Goal: Obtain resource: Obtain resource

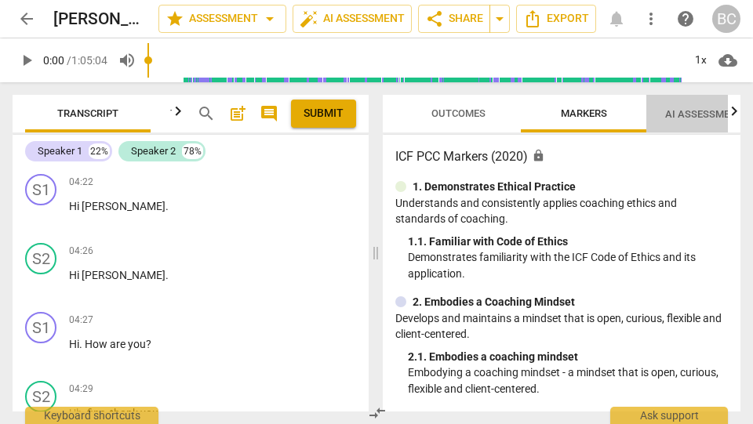
click at [682, 116] on span "AI Assessment New" at bounding box center [713, 114] width 97 height 12
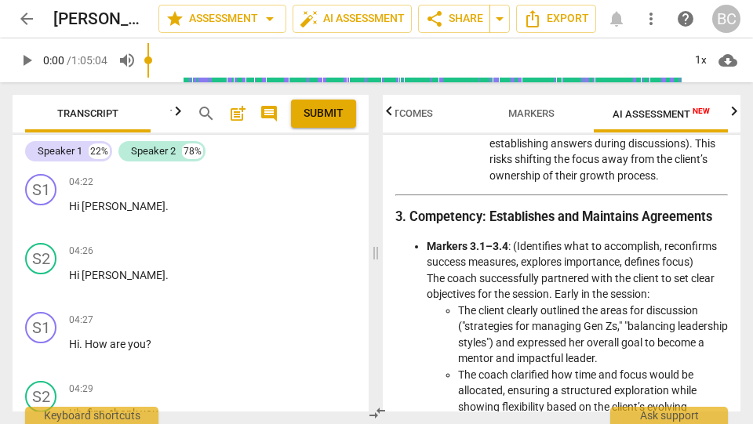
scroll to position [1047, 0]
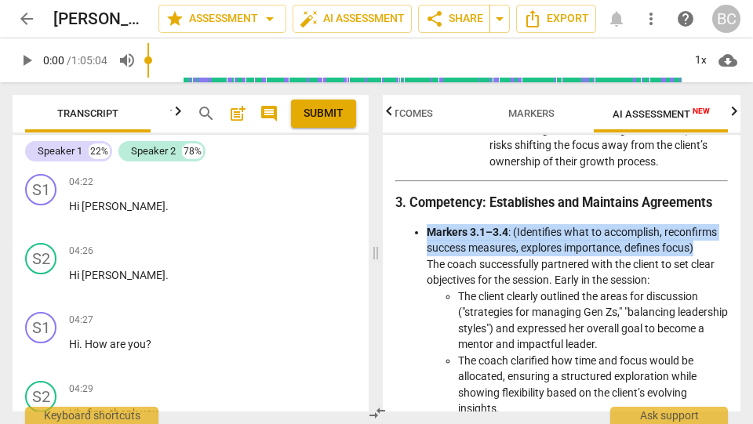
drag, startPoint x: 427, startPoint y: 230, endPoint x: 706, endPoint y: 242, distance: 279.6
click at [706, 242] on li "Markers 3.1–3.4 : (Identifies what to accomplish, reconfirms success measures, …" at bounding box center [577, 417] width 301 height 386
copy li "Markers 3.1–3.4 : (Identifies what to accomplish, reconfirms success measures, …"
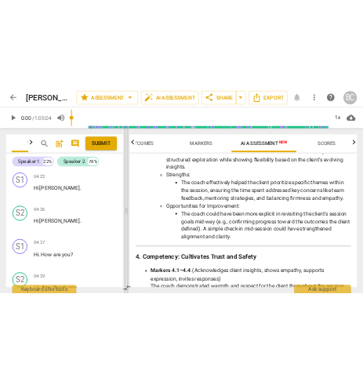
scroll to position [0, 0]
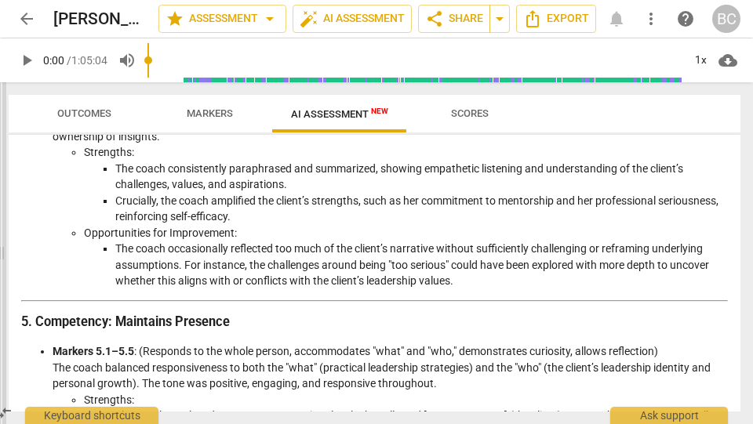
drag, startPoint x: 374, startPoint y: 256, endPoint x: 0, endPoint y: 206, distance: 377.6
click at [0, 206] on span at bounding box center [1, 253] width 9 height 342
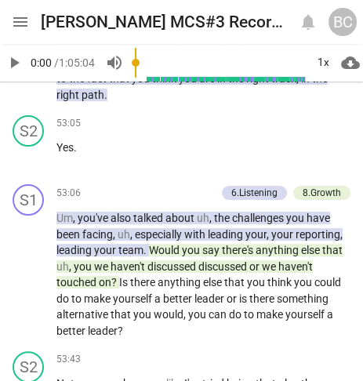
scroll to position [23885, 0]
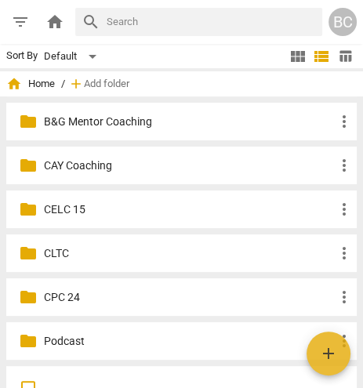
click at [64, 252] on p "CLTC" at bounding box center [189, 254] width 291 height 16
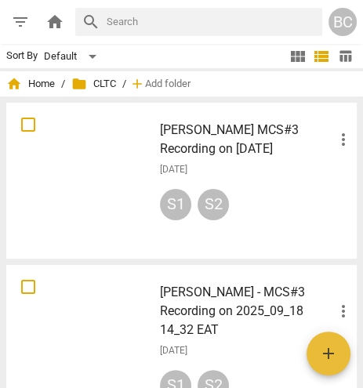
click at [209, 131] on h3 "[PERSON_NAME] MCS#3 Recording on [DATE]" at bounding box center [247, 140] width 174 height 38
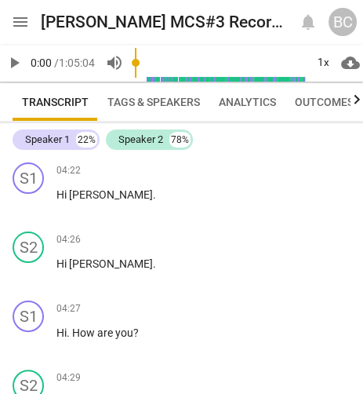
click at [252, 100] on span "Analytics" at bounding box center [247, 102] width 57 height 13
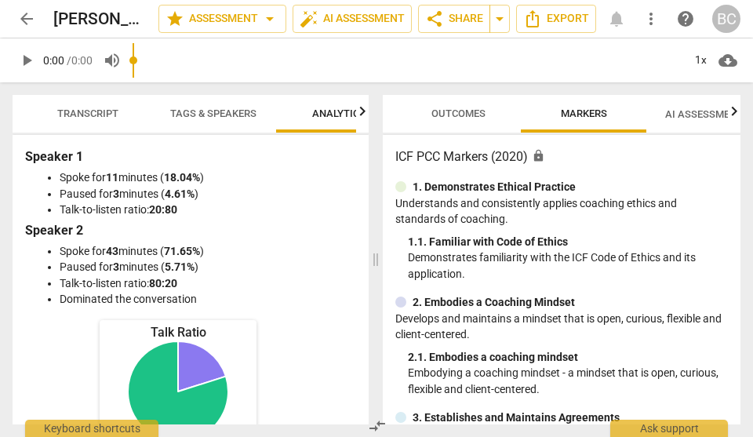
scroll to position [0, 46]
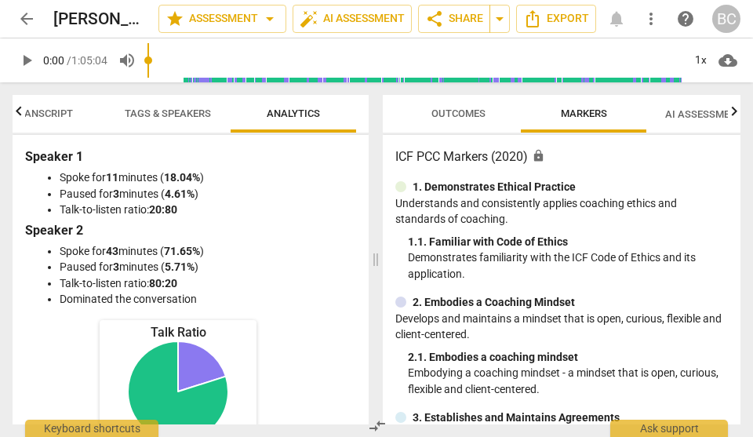
click at [368, 115] on span "AI Assessment New" at bounding box center [713, 114] width 97 height 12
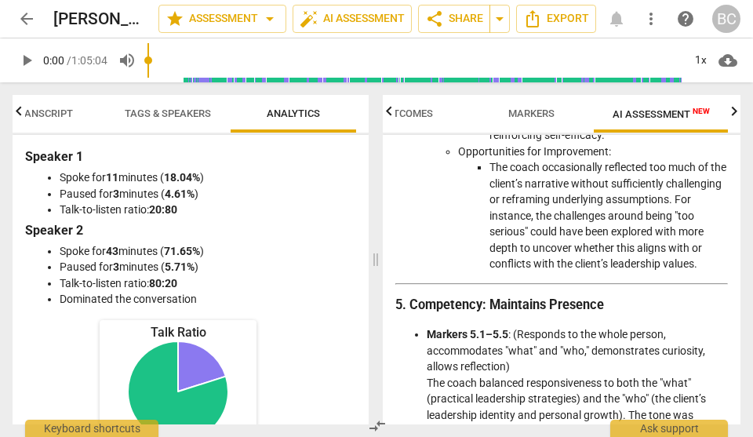
scroll to position [1827, 0]
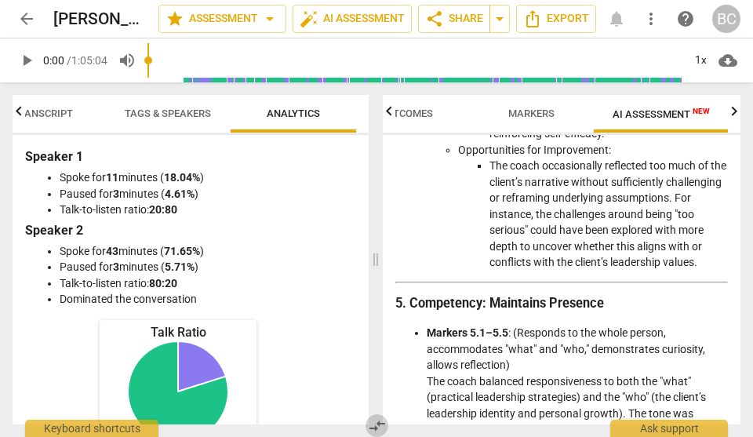
click at [368, 393] on span "compare_arrows" at bounding box center [377, 426] width 19 height 19
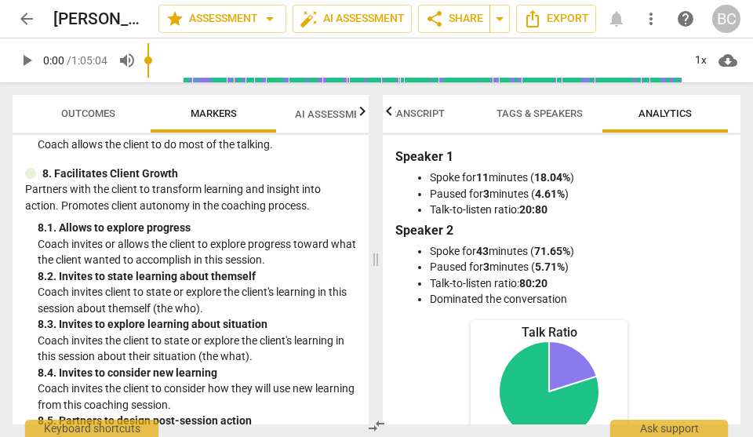
scroll to position [2228, 0]
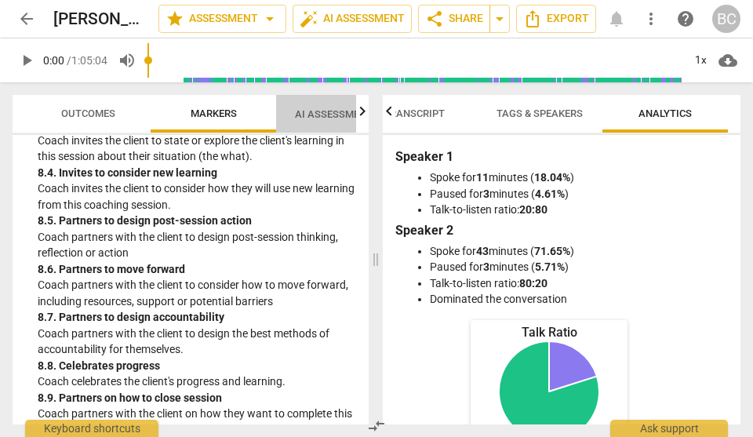
click at [319, 113] on span "AI Assessment New" at bounding box center [343, 114] width 97 height 12
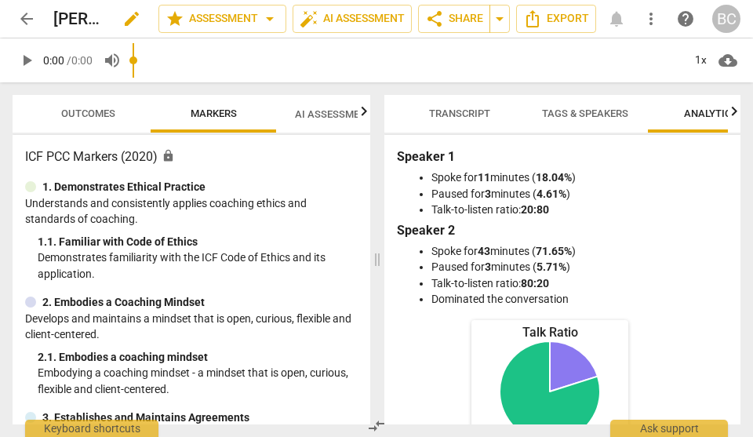
scroll to position [0, 46]
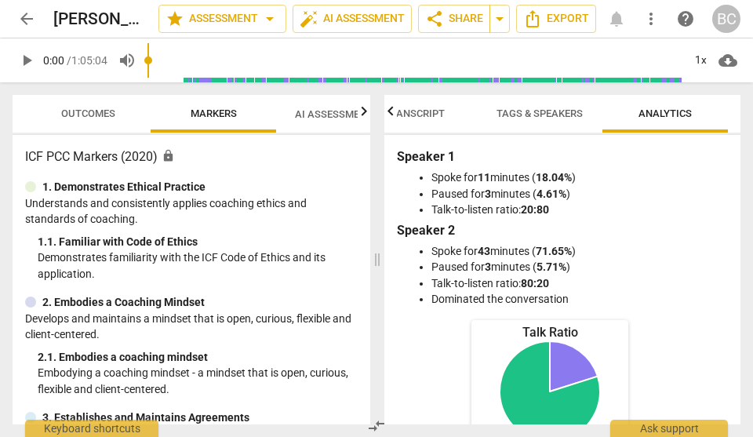
click at [315, 113] on span "AI Assessment New" at bounding box center [343, 114] width 97 height 12
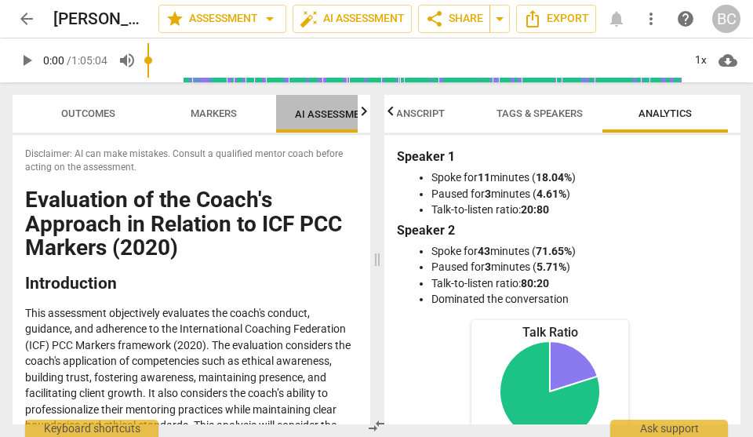
click at [315, 113] on span "AI Assessment New" at bounding box center [343, 114] width 97 height 12
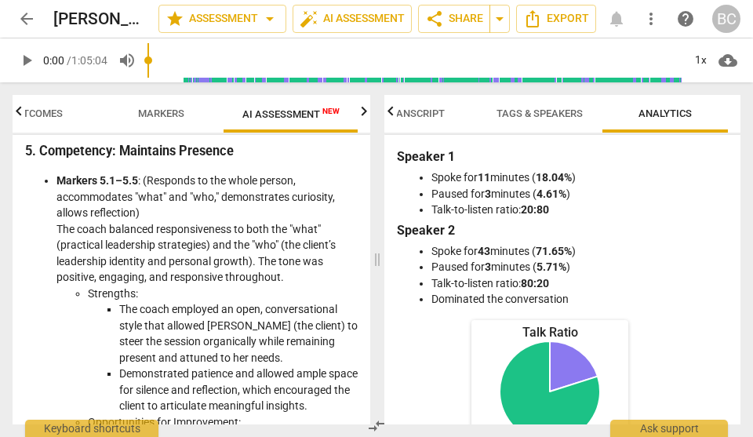
scroll to position [2029, 0]
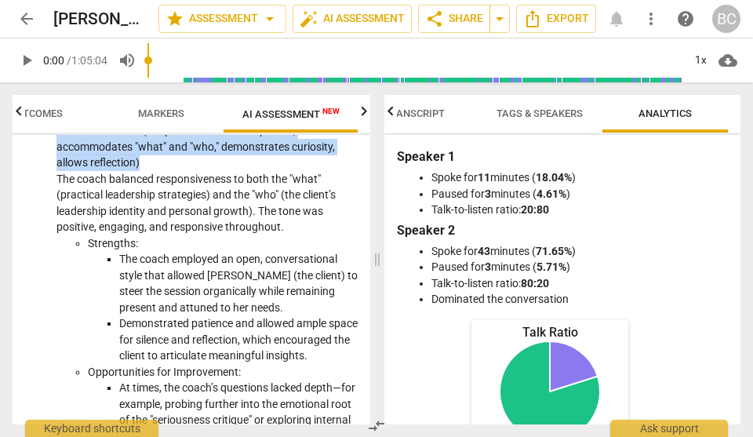
drag, startPoint x: 58, startPoint y: 158, endPoint x: 144, endPoint y: 195, distance: 94.2
click at [144, 195] on li "Markers 5.1–5.5 : (Responds to the whole person, accommodates "what" and "who,"…" at bounding box center [206, 299] width 301 height 354
copy li "Markers 5.1–5.5 : (Responds to the whole person, accommodates "what" and "who,"…"
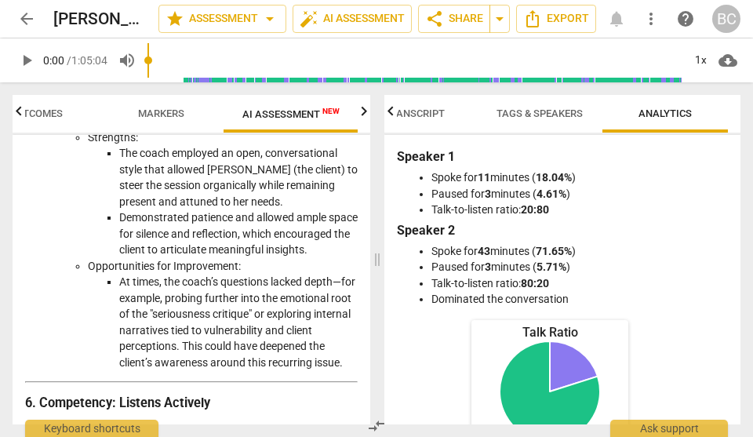
scroll to position [2399, 0]
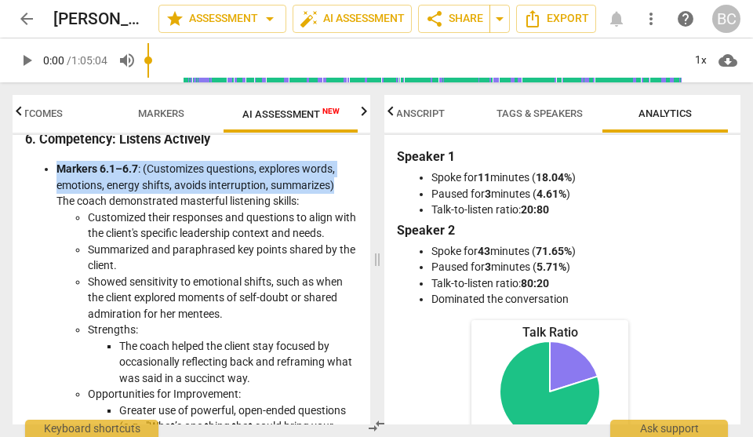
drag, startPoint x: 57, startPoint y: 206, endPoint x: 345, endPoint y: 223, distance: 288.4
click at [345, 223] on li "Markers 6.1–6.7 : (Customizes questions, explores words, emotions, energy shift…" at bounding box center [206, 338] width 301 height 354
copy li "Markers 6.1–6.7 : (Customizes questions, explores words, emotions, energy shift…"
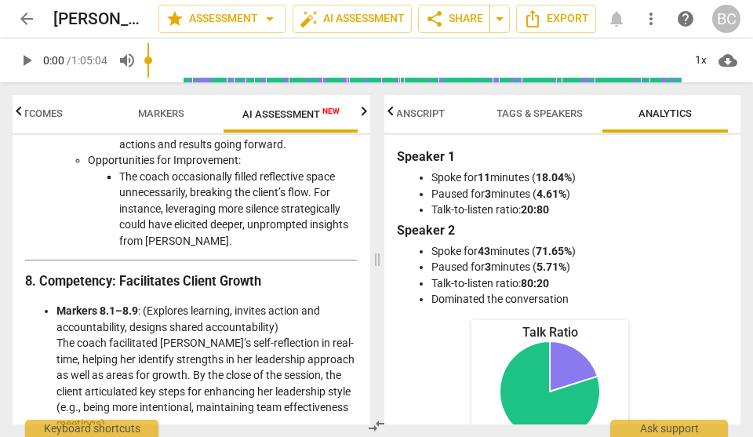
scroll to position [2842, 0]
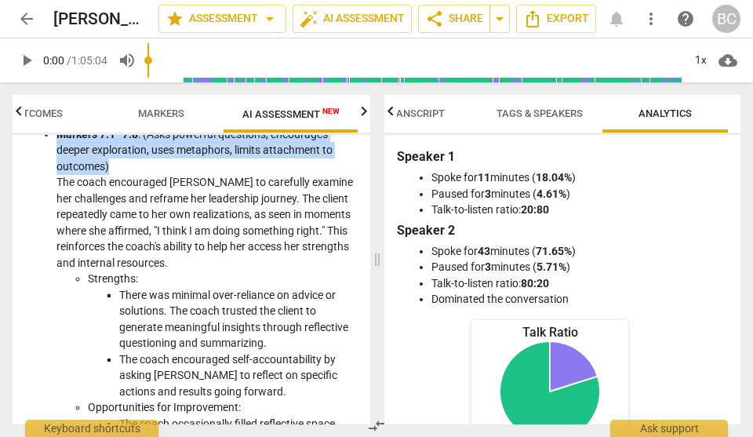
drag, startPoint x: 58, startPoint y: 182, endPoint x: 122, endPoint y: 208, distance: 68.6
click at [122, 208] on li "Markers 7.1–7.8 : (Asks powerful questions, encourages deeper exploration, uses…" at bounding box center [206, 311] width 301 height 370
copy li "Markers 7.1–7.8 : (Asks powerful questions, encourages deeper exploration, uses…"
